Goal: Task Accomplishment & Management: Complete application form

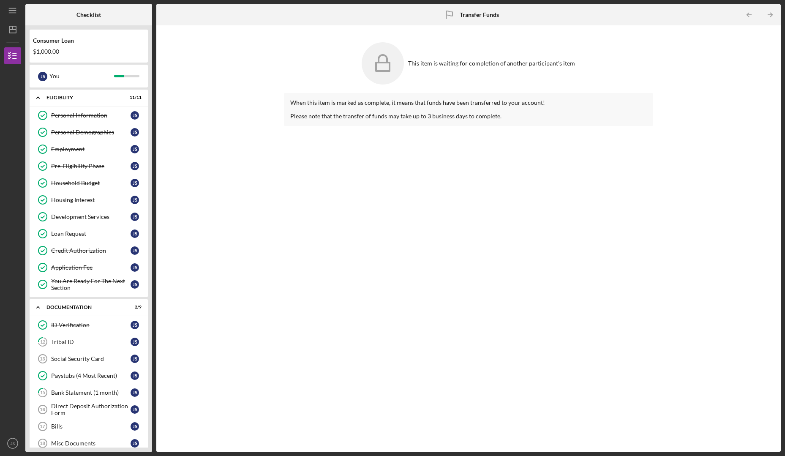
scroll to position [87, 0]
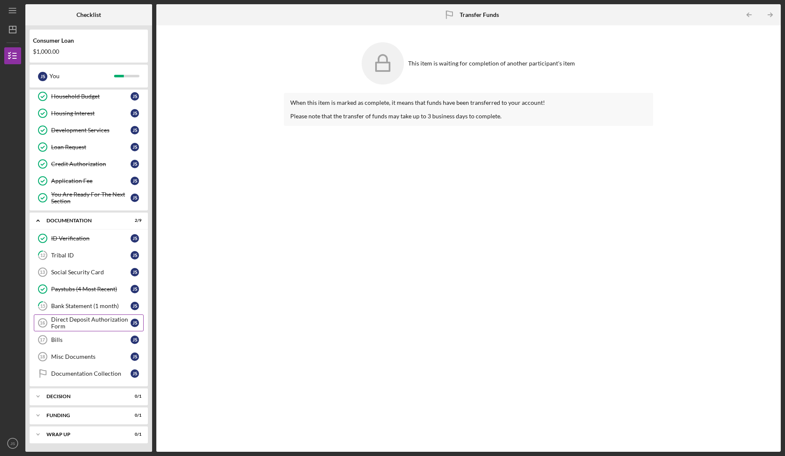
click at [73, 320] on div "Direct Deposit Authorization Form" at bounding box center [90, 323] width 79 height 14
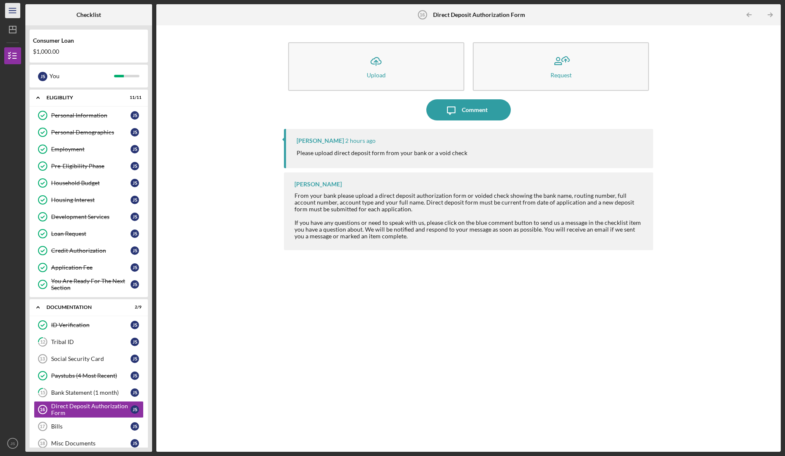
click at [12, 14] on icon "Icon/Menu" at bounding box center [12, 10] width 19 height 19
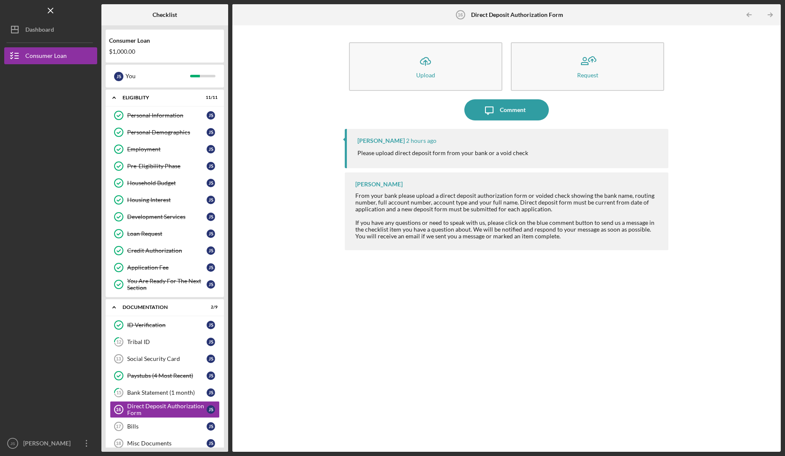
click at [12, 14] on div "Logo-Reversed Created with Sketch. Icon/Menu Close" at bounding box center [50, 10] width 93 height 21
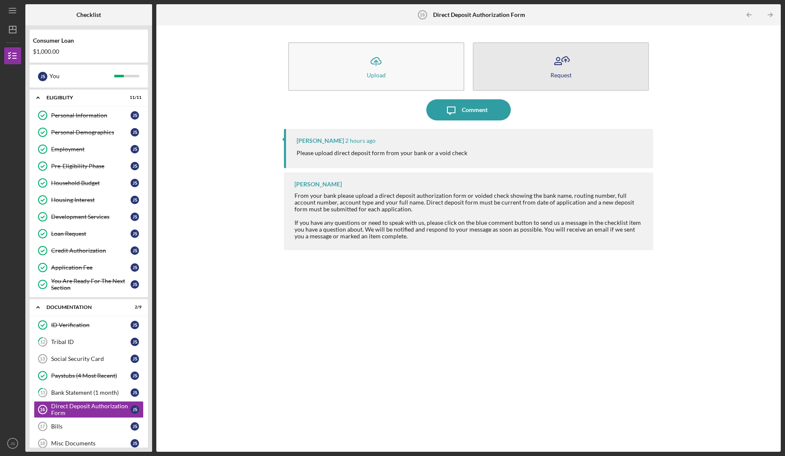
click at [553, 66] on icon "button" at bounding box center [560, 61] width 21 height 21
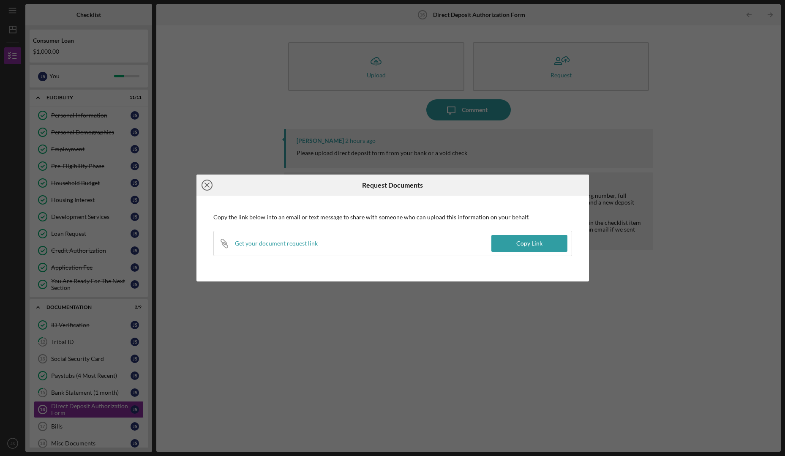
click at [209, 184] on icon "Icon/Close" at bounding box center [206, 184] width 21 height 21
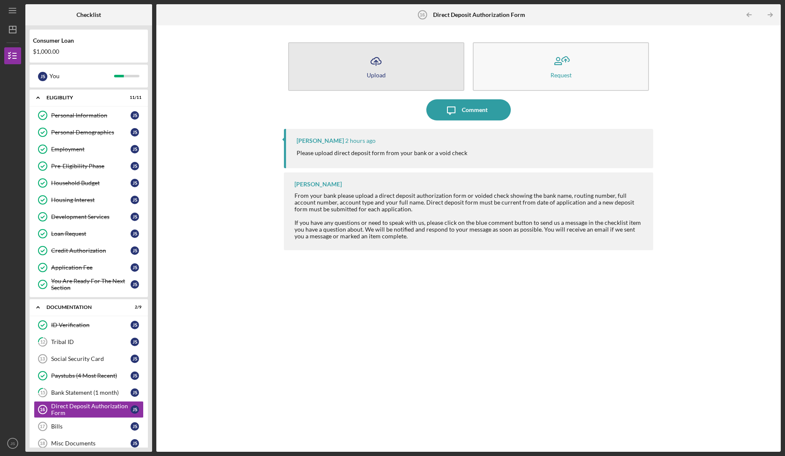
click at [369, 66] on icon "Icon/Upload" at bounding box center [375, 61] width 21 height 21
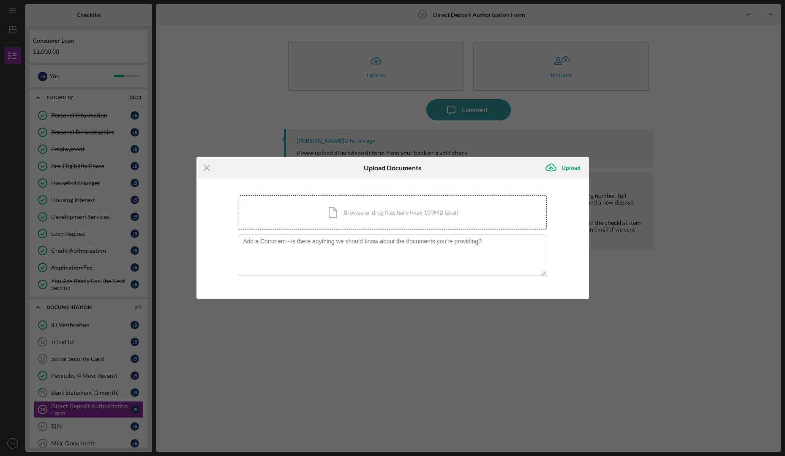
click at [334, 201] on div "Icon/Document Browse or drag files here (max 100MB total) Tap to choose files o…" at bounding box center [393, 212] width 308 height 35
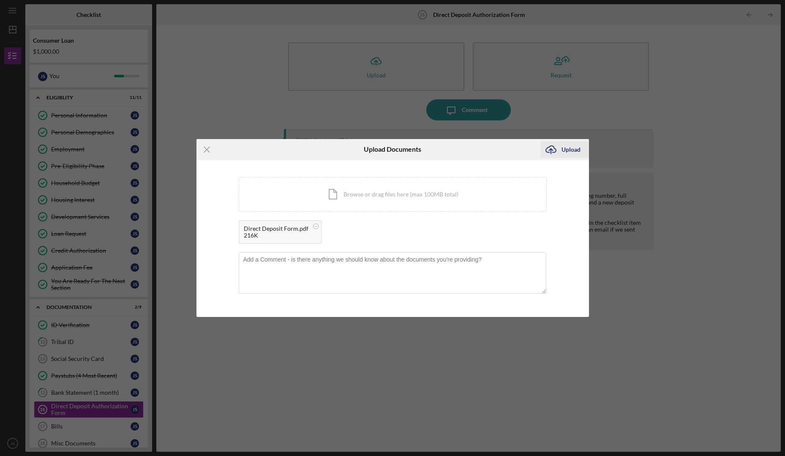
click at [571, 147] on div "Upload" at bounding box center [570, 149] width 19 height 17
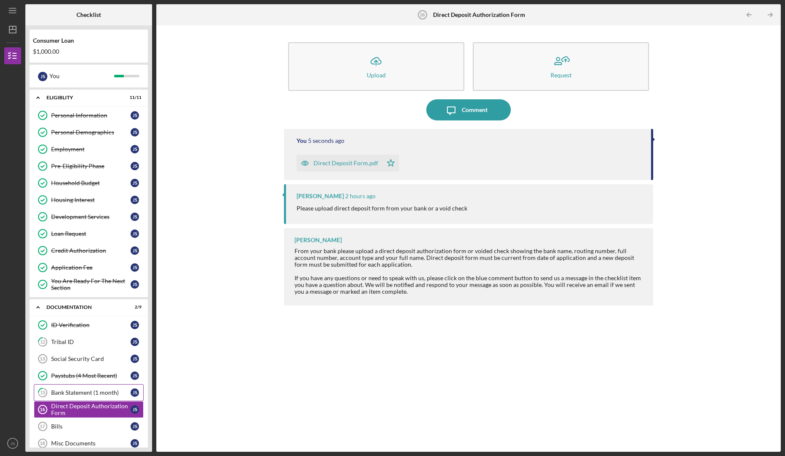
click at [67, 393] on div "Bank Statement (1 month)" at bounding box center [90, 392] width 79 height 7
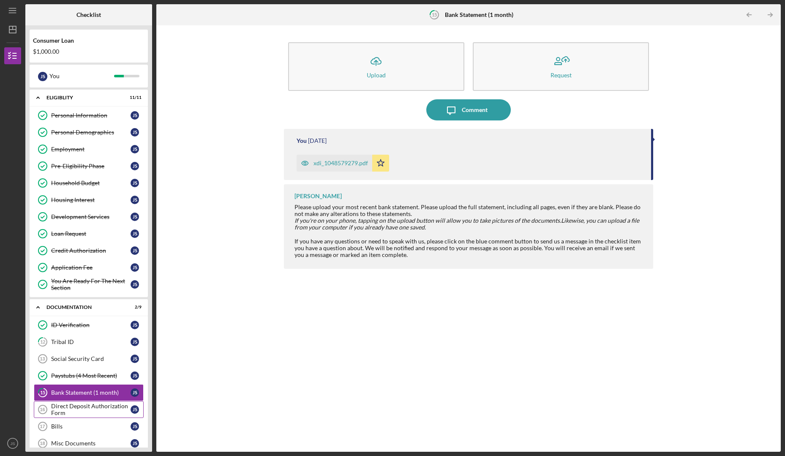
click at [70, 412] on div "Direct Deposit Authorization Form" at bounding box center [90, 409] width 79 height 14
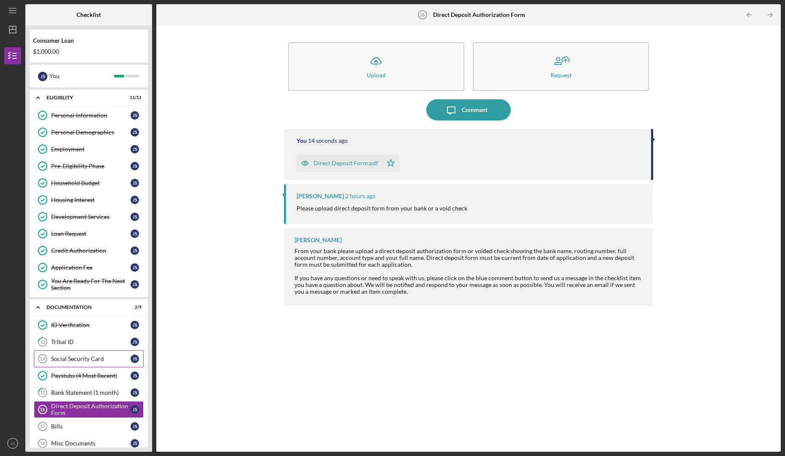
click at [68, 362] on link "Social Security Card 13 Social Security Card J S" at bounding box center [89, 358] width 110 height 17
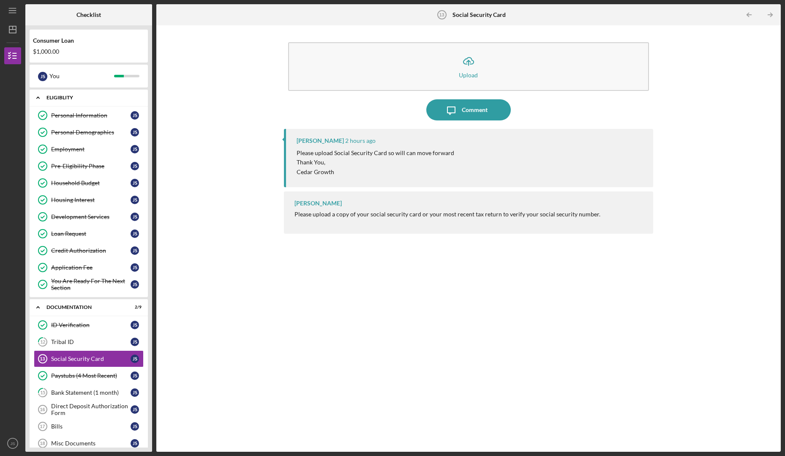
click at [36, 100] on icon "Icon/Expander" at bounding box center [38, 97] width 17 height 17
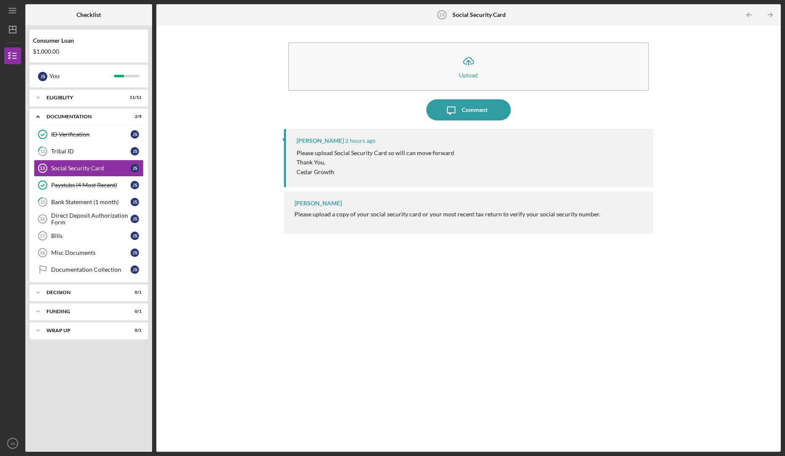
drag, startPoint x: 58, startPoint y: 231, endPoint x: 248, endPoint y: 24, distance: 281.2
click at [248, 24] on div at bounding box center [260, 14] width 208 height 21
